Goal: Task Accomplishment & Management: Manage account settings

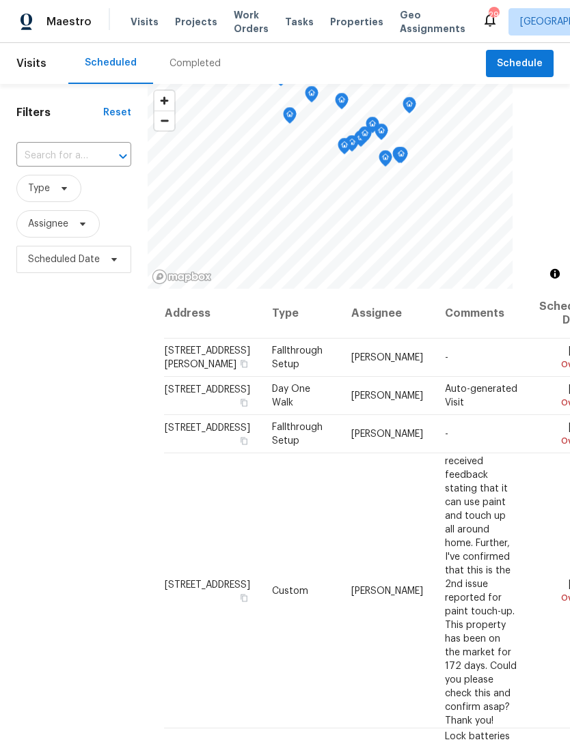
click at [79, 165] on input "text" at bounding box center [54, 155] width 76 height 21
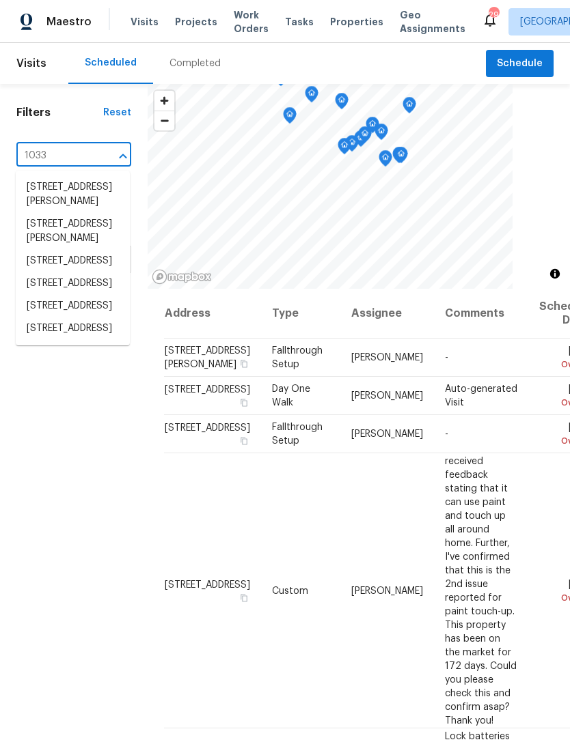
type input "10330"
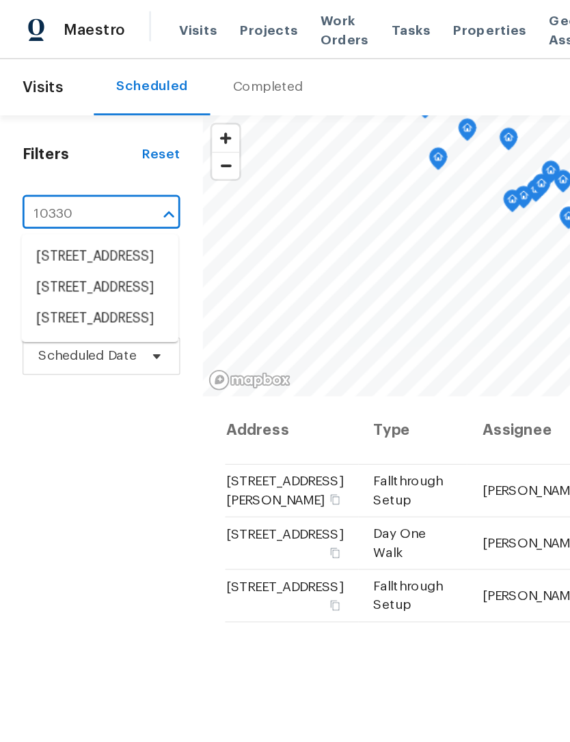
click at [45, 244] on li "[STREET_ADDRESS]" at bounding box center [73, 232] width 114 height 23
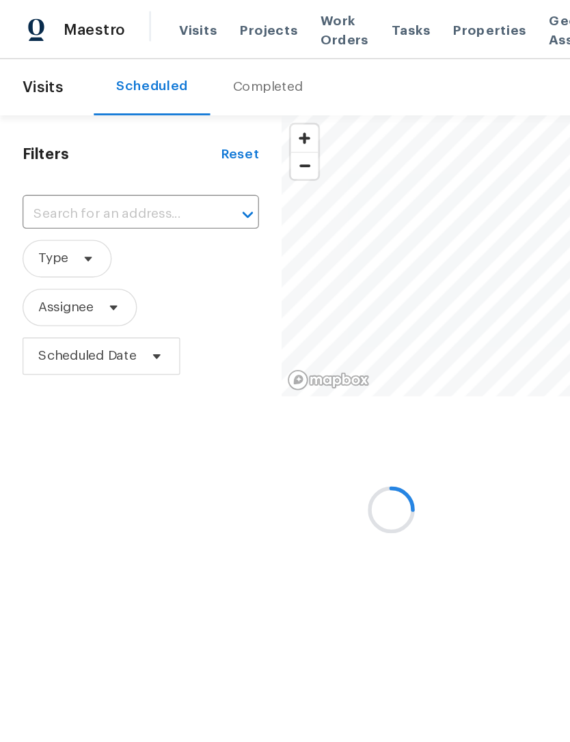
type input "[STREET_ADDRESS]"
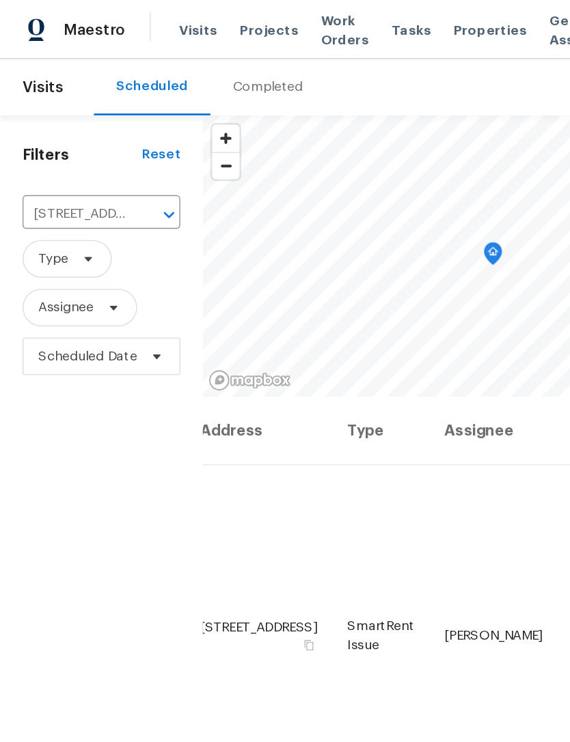
scroll to position [0, 102]
click at [406, 384] on td "Lock batteries low. Please replace the batteries and fully test the SmartRent s…" at bounding box center [453, 463] width 94 height 248
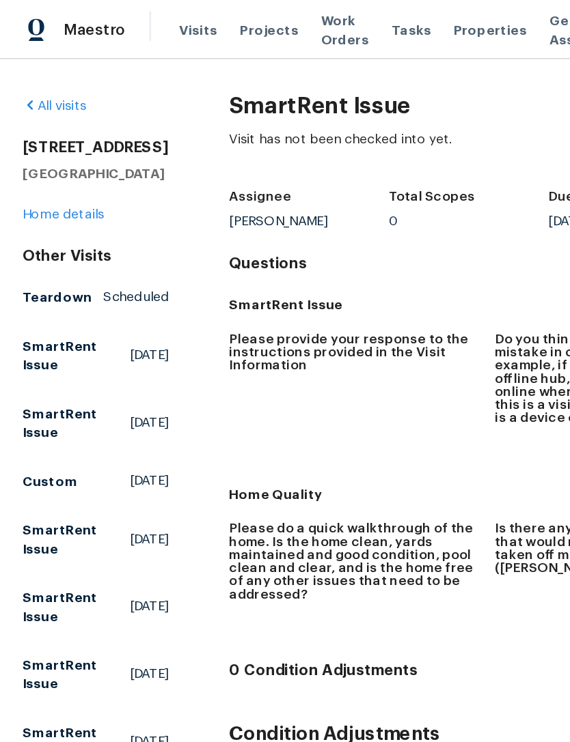
click at [140, 18] on span "Visits" at bounding box center [144, 22] width 28 height 14
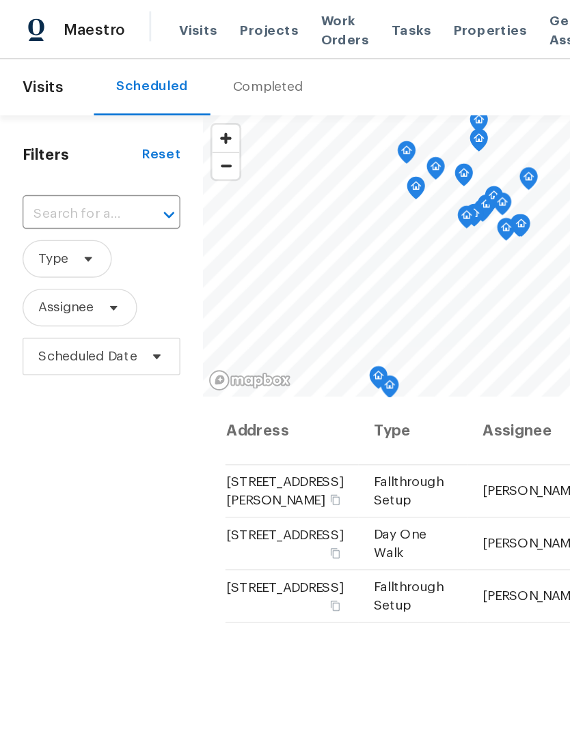
click at [44, 163] on input "text" at bounding box center [54, 155] width 76 height 21
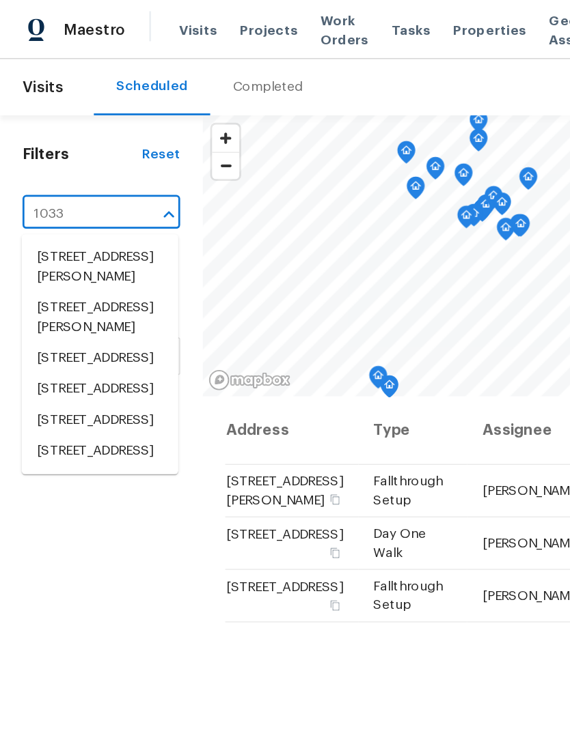
type input "10330"
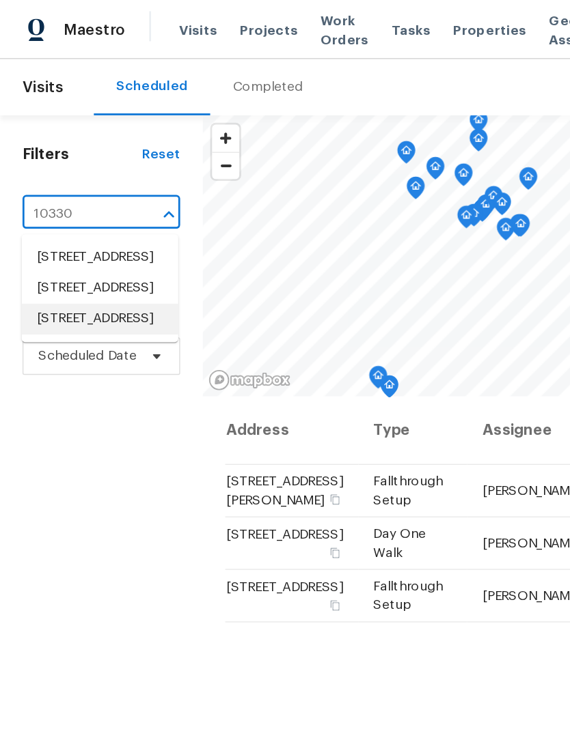
click at [47, 244] on li "[STREET_ADDRESS]" at bounding box center [73, 232] width 114 height 23
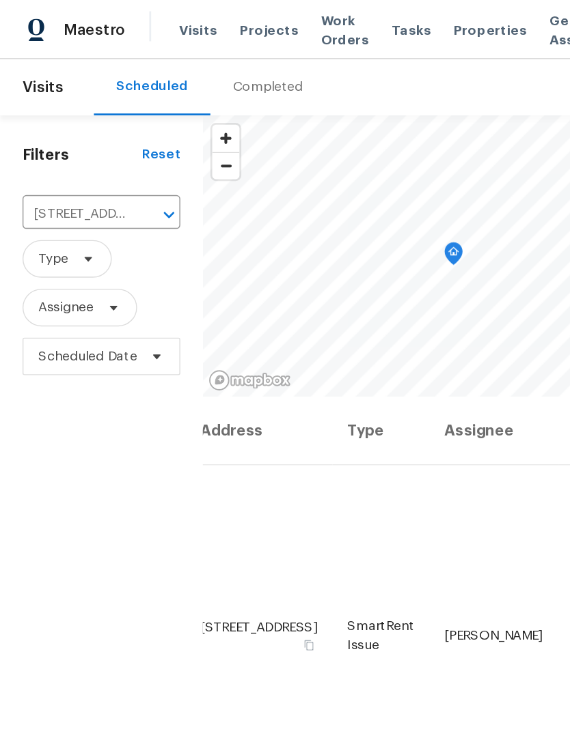
scroll to position [0, 102]
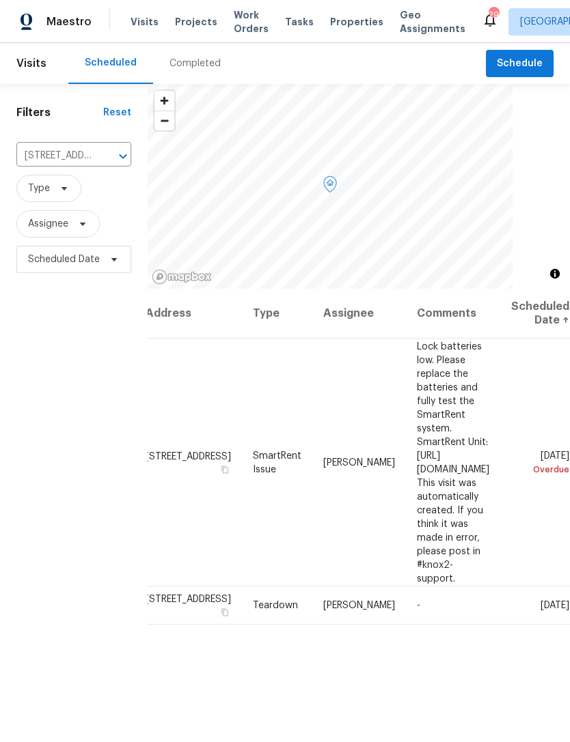
click at [0, 0] on icon at bounding box center [0, 0] width 0 height 0
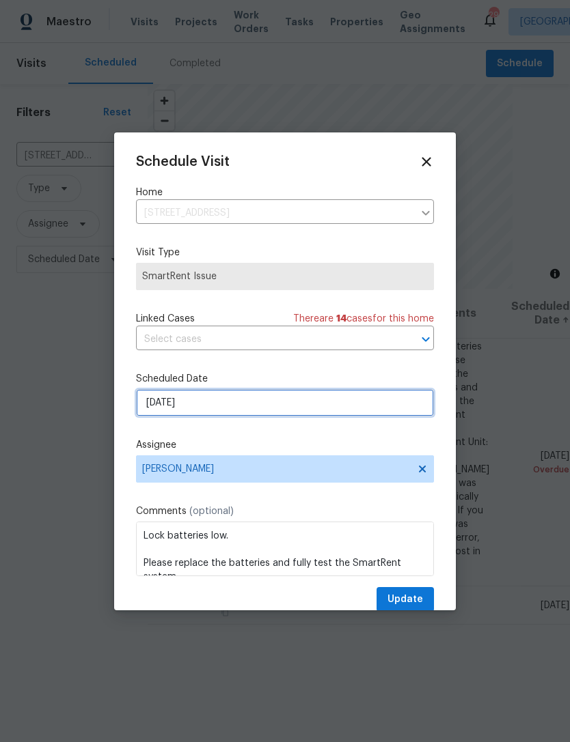
click at [279, 404] on input "[DATE]" at bounding box center [285, 402] width 298 height 27
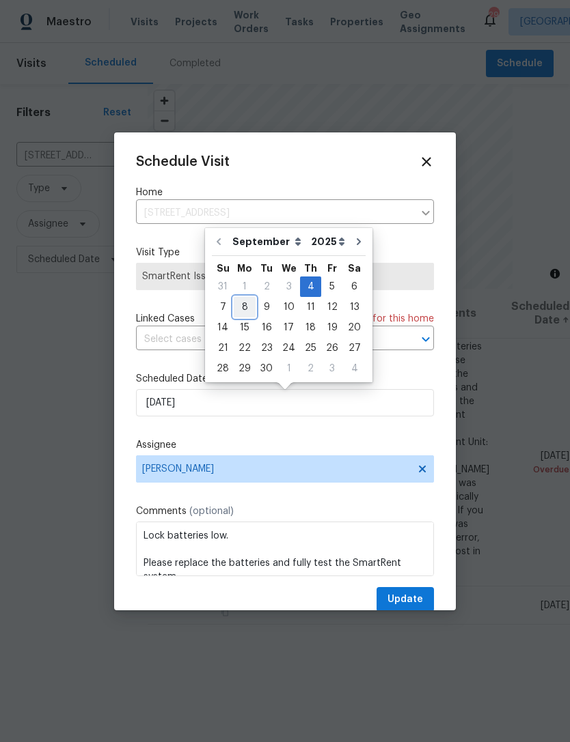
click at [248, 303] on div "8" at bounding box center [245, 307] width 22 height 19
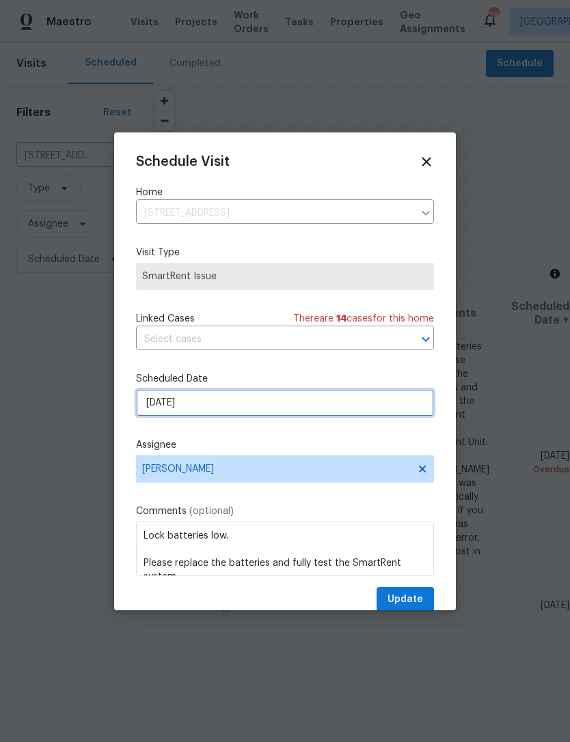
click at [343, 402] on input "[DATE]" at bounding box center [285, 402] width 298 height 27
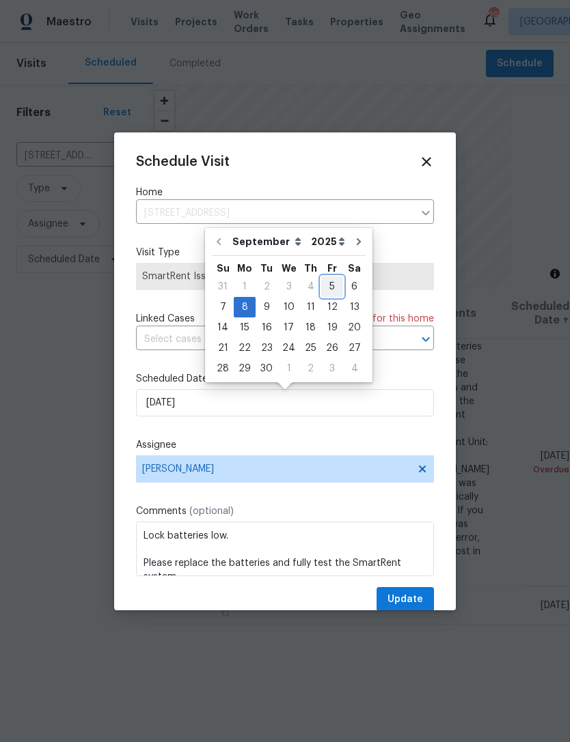
click at [327, 289] on div "5" at bounding box center [332, 286] width 22 height 19
type input "[DATE]"
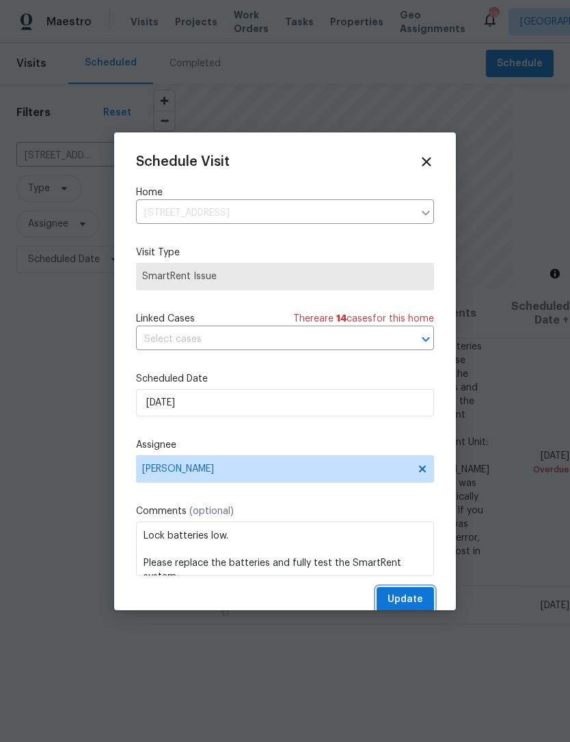
click at [415, 598] on span "Update" at bounding box center [405, 599] width 36 height 17
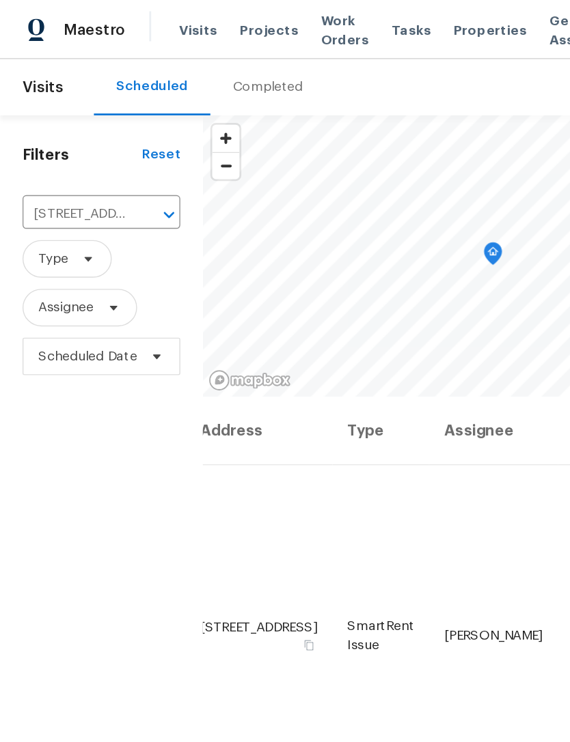
click at [81, 156] on input "[STREET_ADDRESS]" at bounding box center [54, 155] width 76 height 21
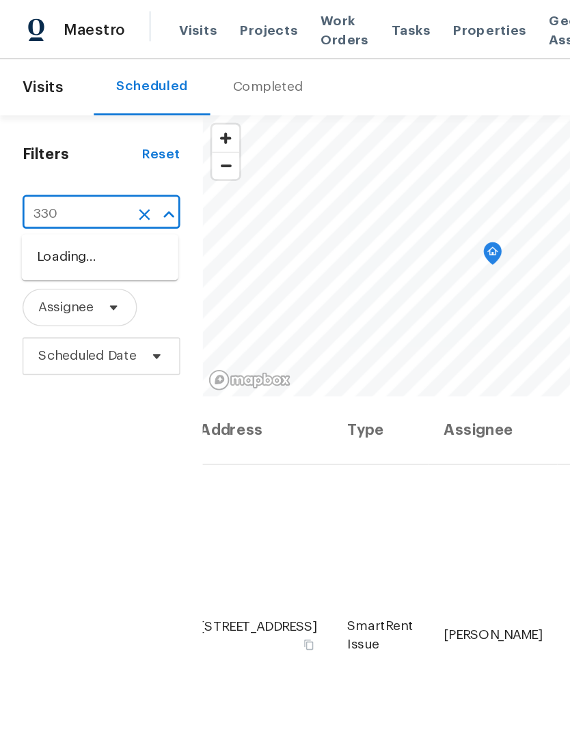
type input "3300"
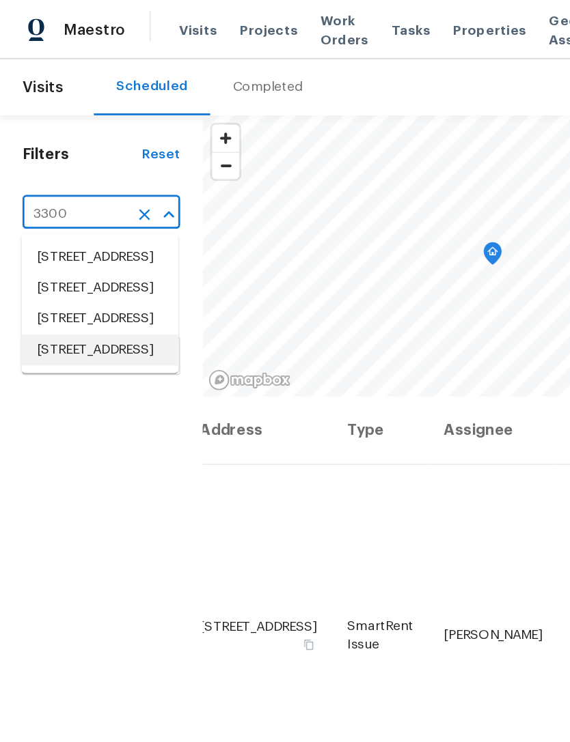
click at [68, 266] on li "[STREET_ADDRESS]" at bounding box center [73, 255] width 114 height 23
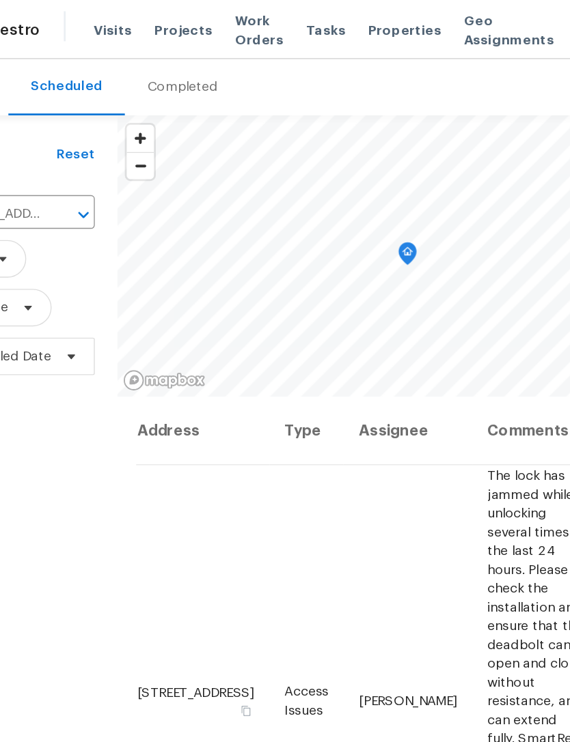
scroll to position [0, 80]
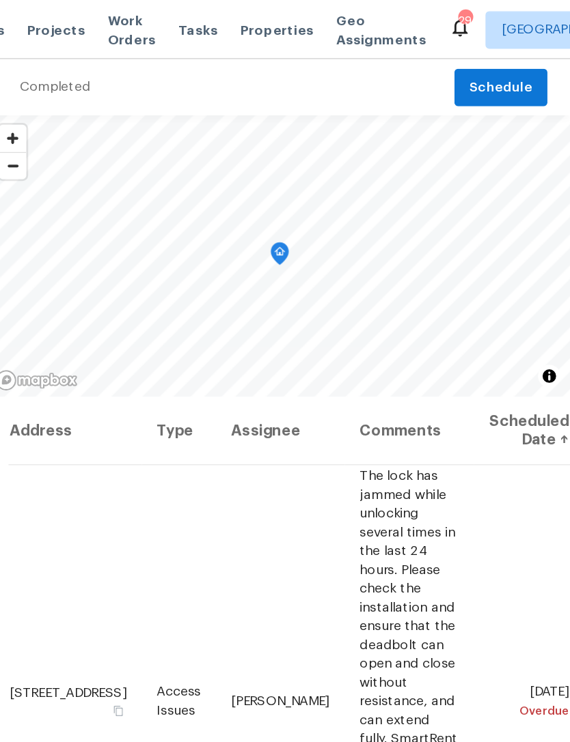
click at [0, 0] on div at bounding box center [0, 0] width 0 height 0
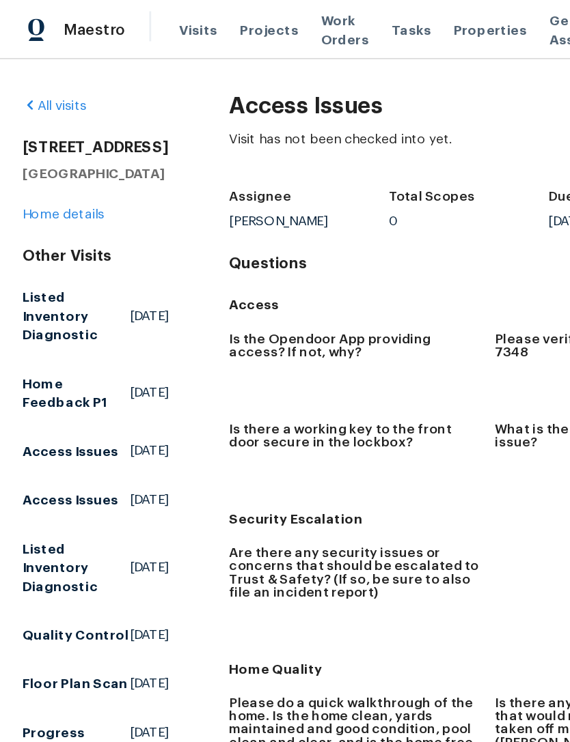
click at [135, 20] on span "Visits" at bounding box center [144, 22] width 28 height 14
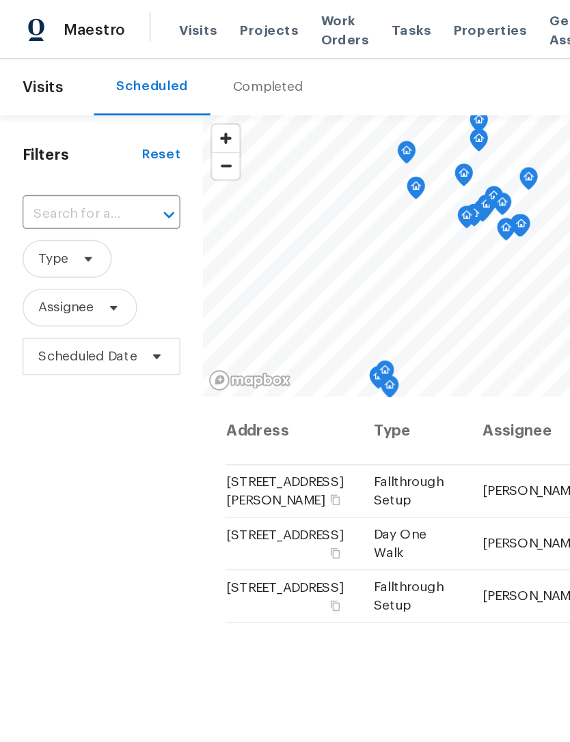
click at [51, 152] on input "text" at bounding box center [54, 155] width 76 height 21
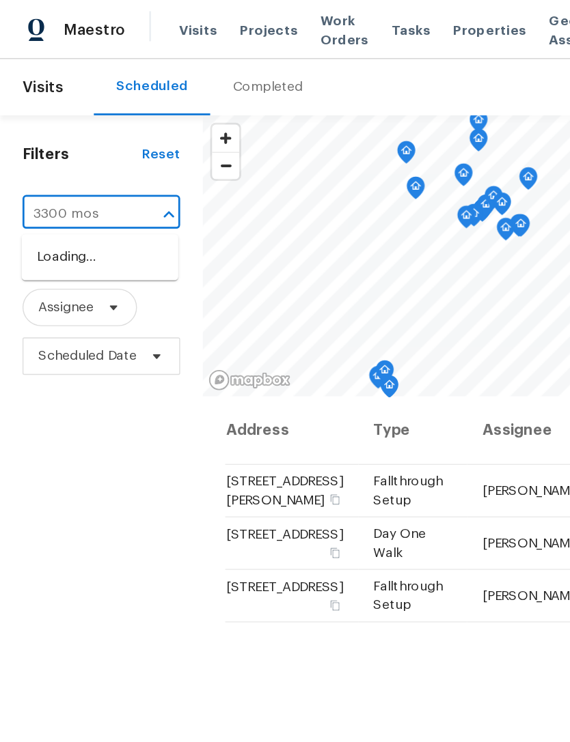
type input "3300 [PERSON_NAME]"
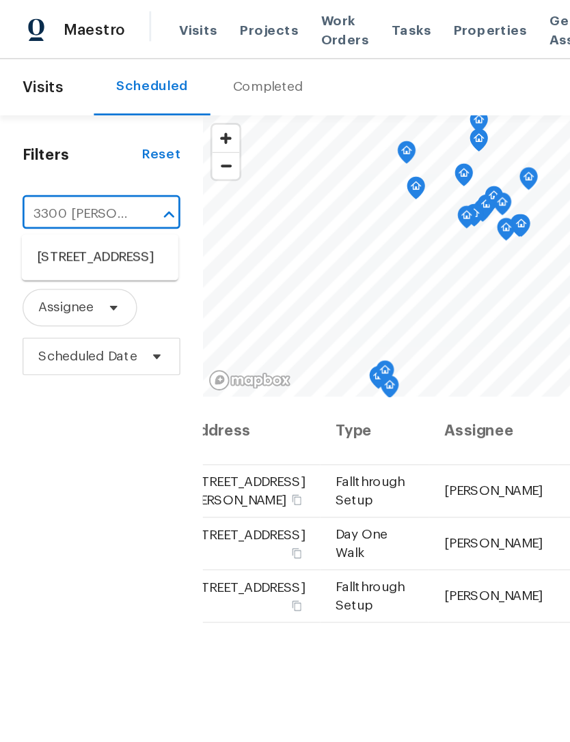
scroll to position [-1, 121]
click at [95, 199] on li "[STREET_ADDRESS]" at bounding box center [73, 187] width 114 height 23
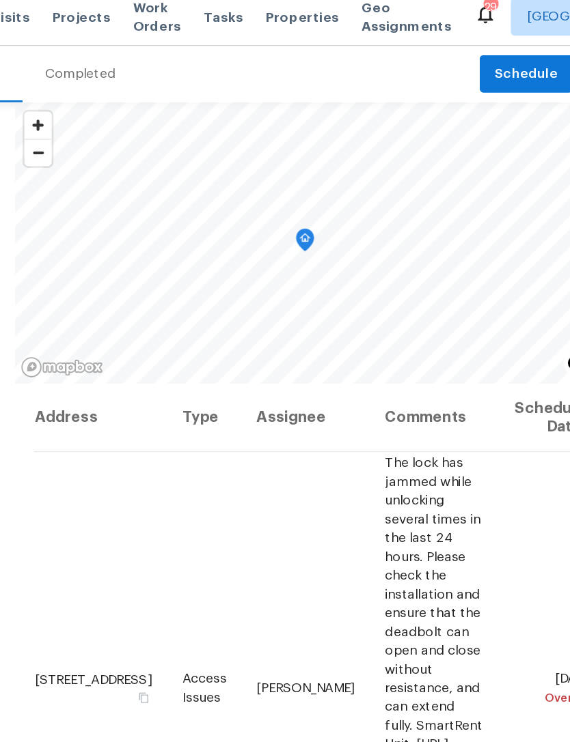
scroll to position [0, 80]
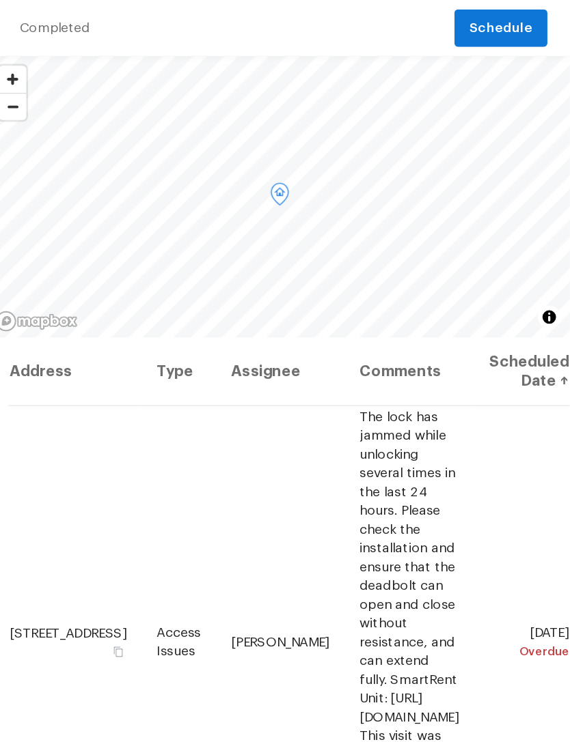
click at [0, 0] on div at bounding box center [0, 0] width 0 height 0
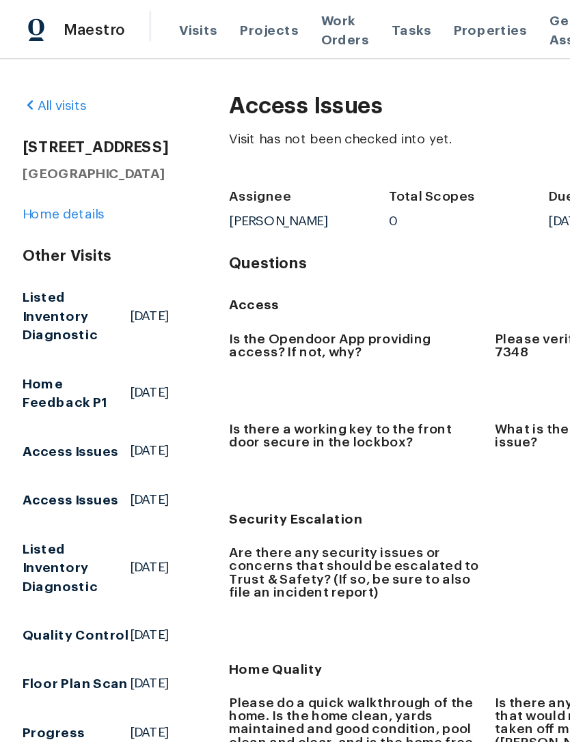
click at [137, 20] on span "Visits" at bounding box center [144, 22] width 28 height 14
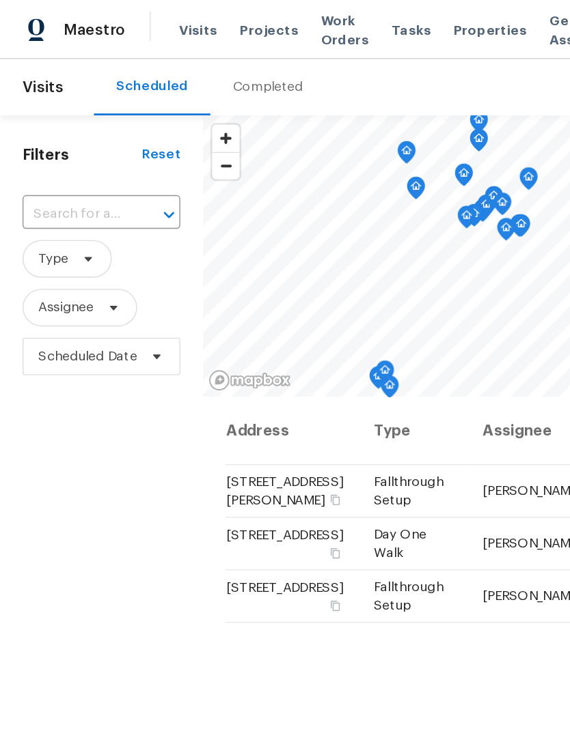
click at [66, 158] on input "text" at bounding box center [54, 155] width 76 height 21
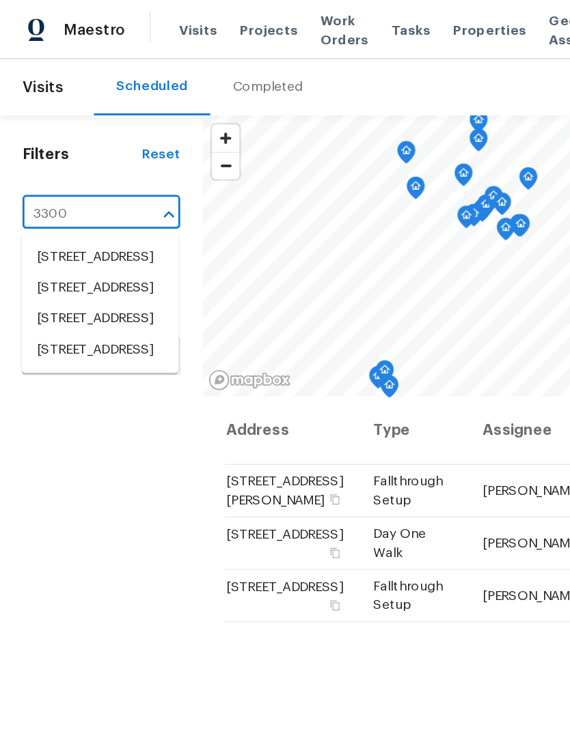
type input "3300 m"
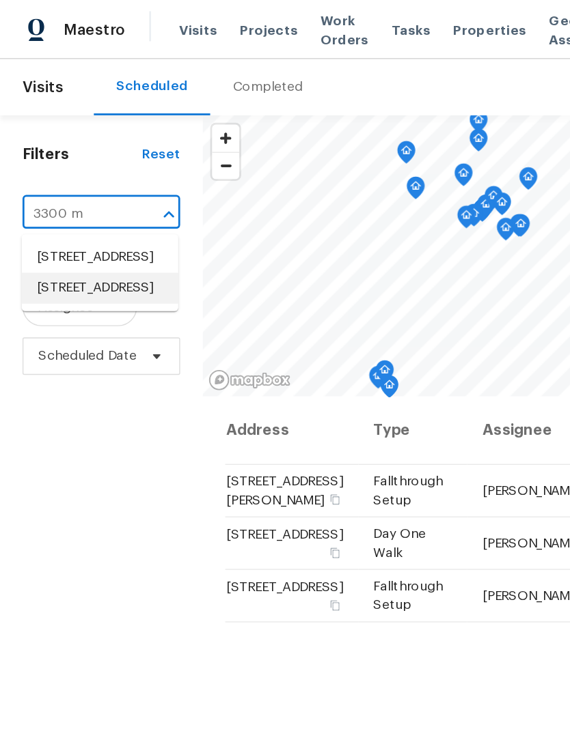
click at [89, 221] on li "[STREET_ADDRESS]" at bounding box center [73, 210] width 114 height 23
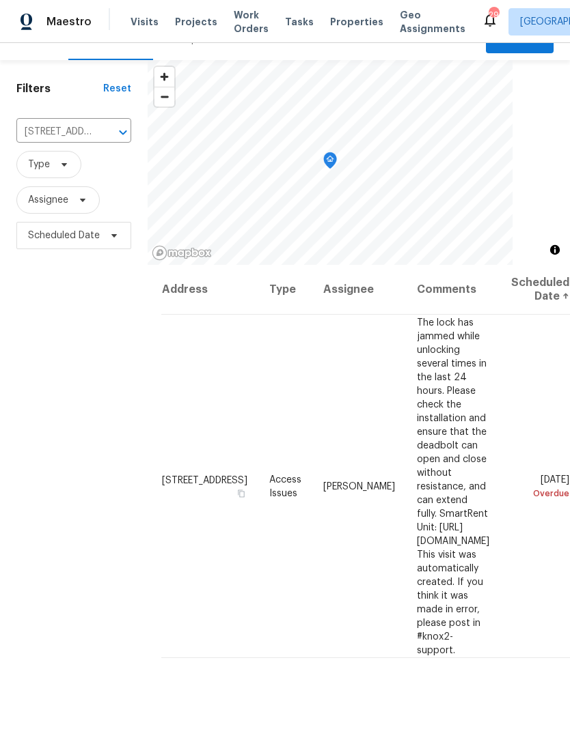
scroll to position [0, 80]
click at [0, 0] on icon at bounding box center [0, 0] width 0 height 0
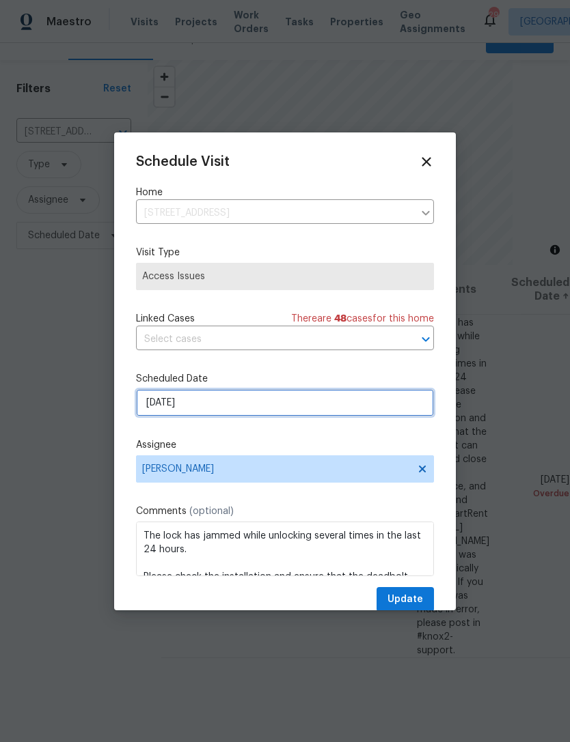
click at [270, 399] on input "[DATE]" at bounding box center [285, 402] width 298 height 27
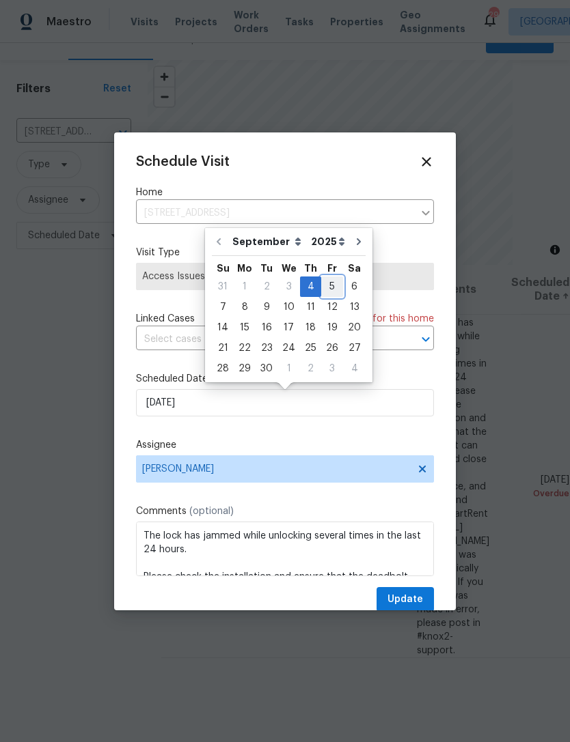
click at [325, 281] on div "5" at bounding box center [332, 286] width 22 height 19
type input "[DATE]"
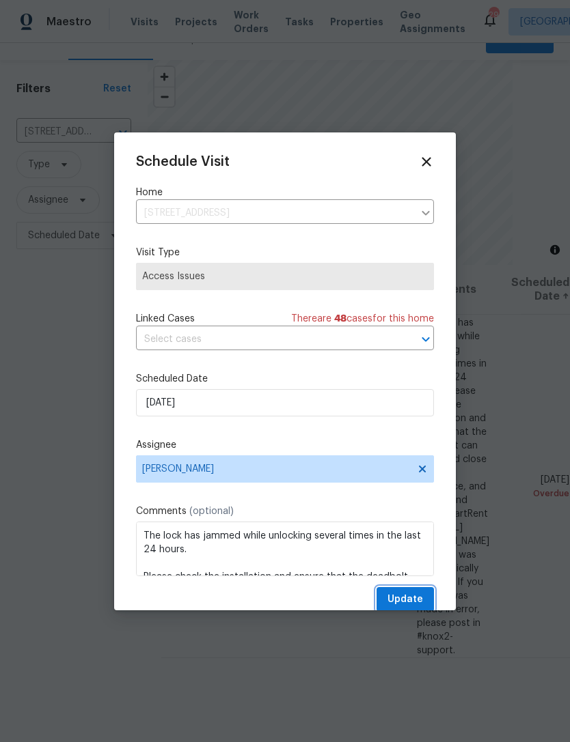
click at [411, 604] on span "Update" at bounding box center [405, 599] width 36 height 17
